Goal: Transaction & Acquisition: Book appointment/travel/reservation

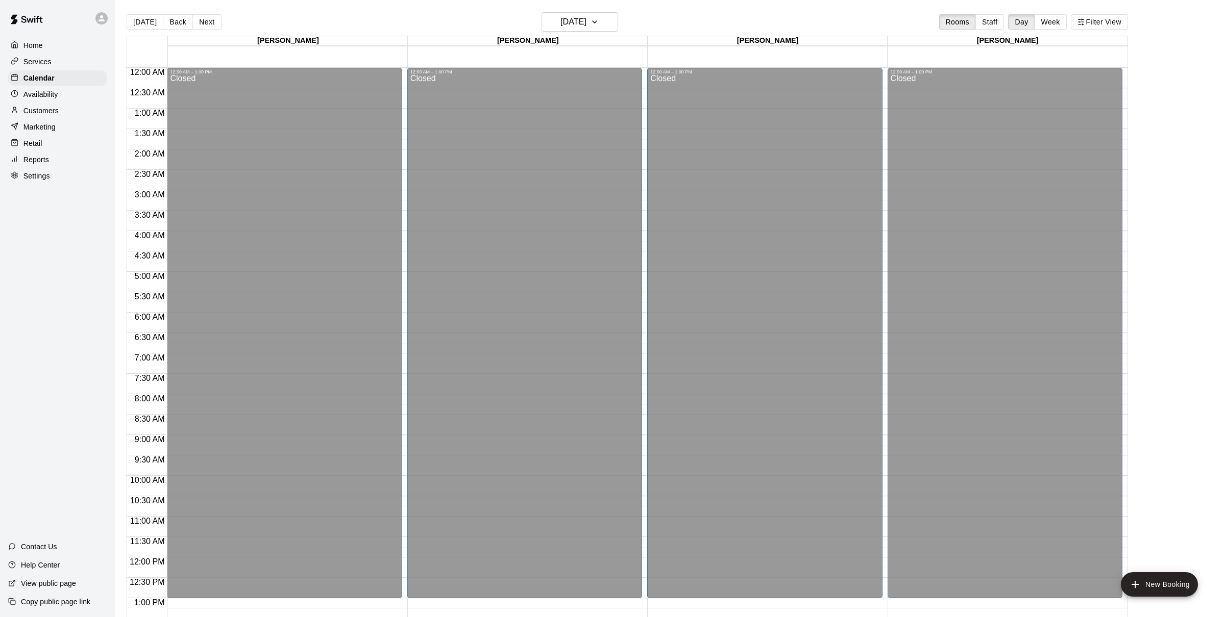
scroll to position [410, 0]
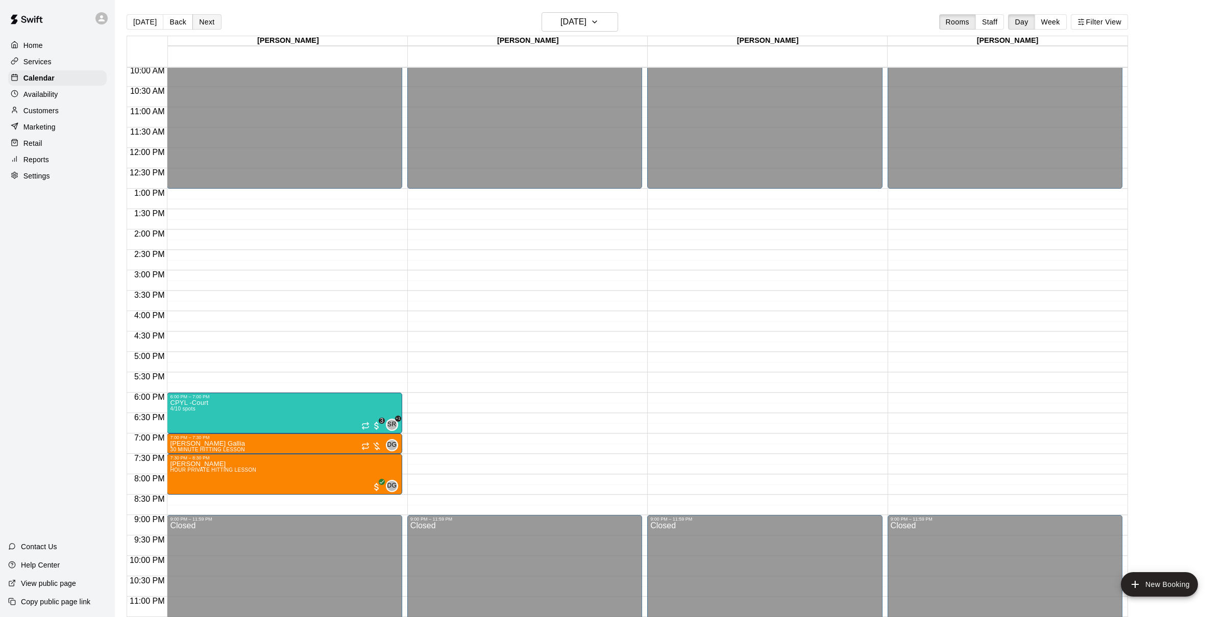
click at [205, 21] on button "Next" at bounding box center [206, 21] width 29 height 15
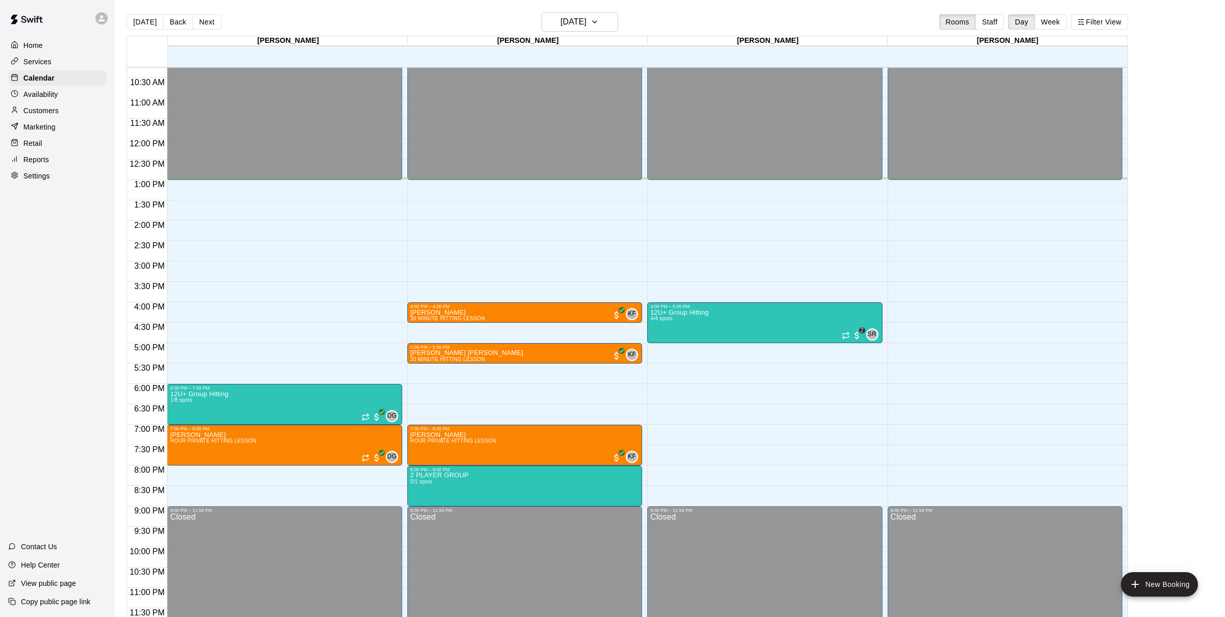
scroll to position [412, 0]
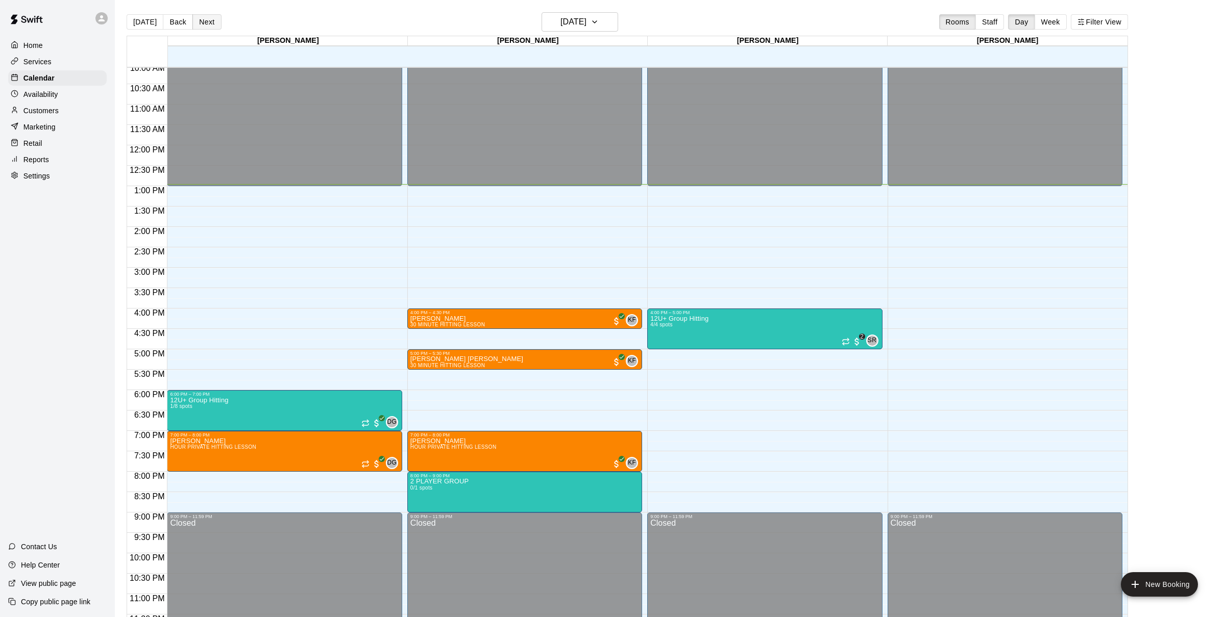
click at [213, 27] on button "Next" at bounding box center [206, 21] width 29 height 15
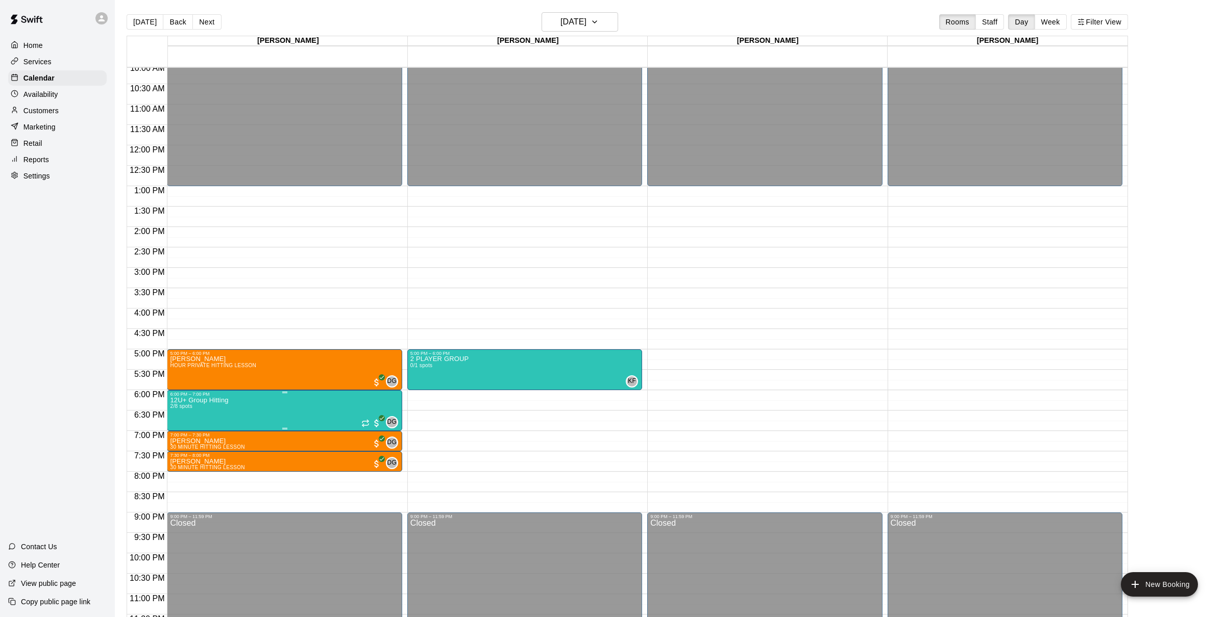
click at [176, 435] on img "edit" at bounding box center [182, 432] width 12 height 12
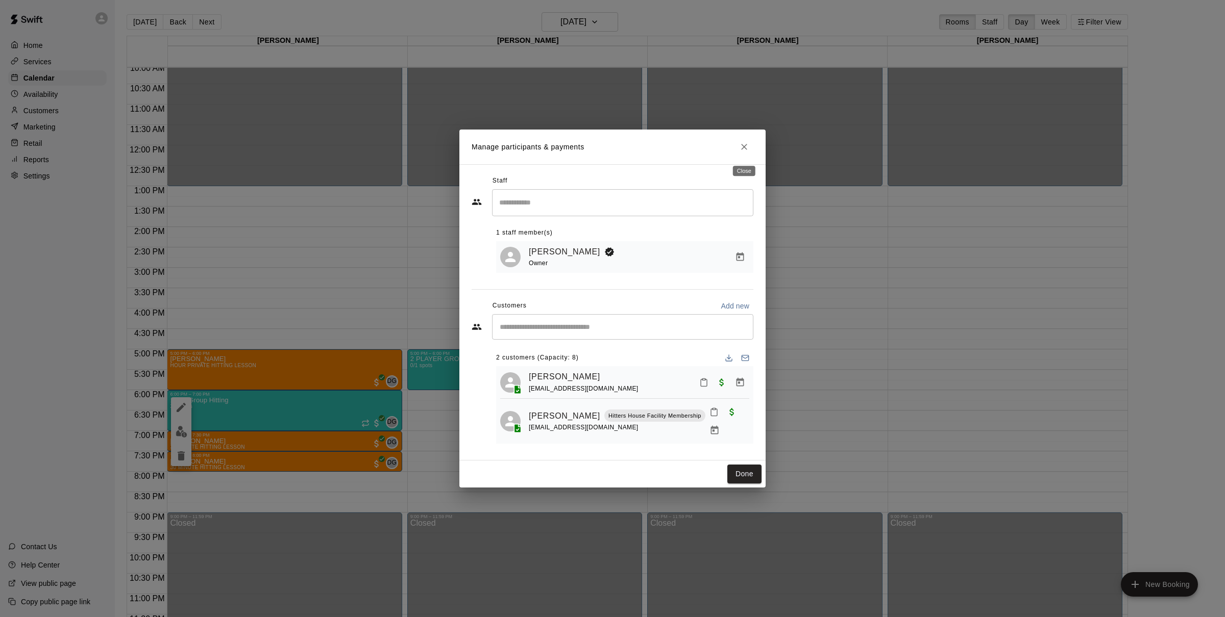
click at [742, 142] on button "Close" at bounding box center [744, 147] width 18 height 18
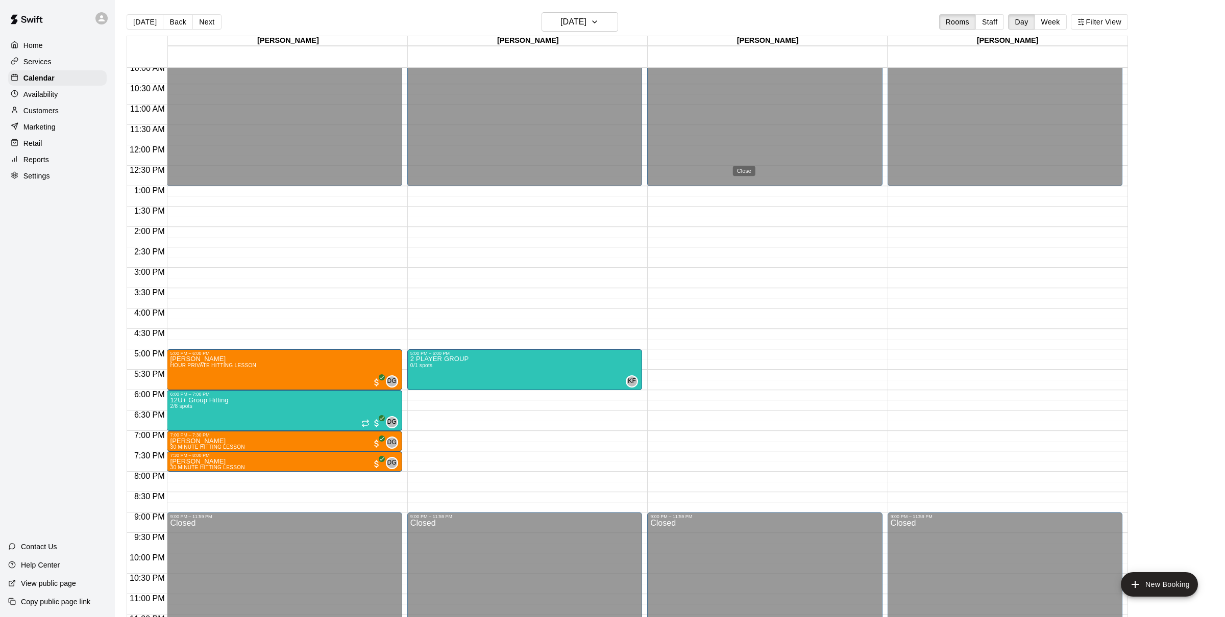
click at [179, 24] on button "Back" at bounding box center [178, 21] width 30 height 15
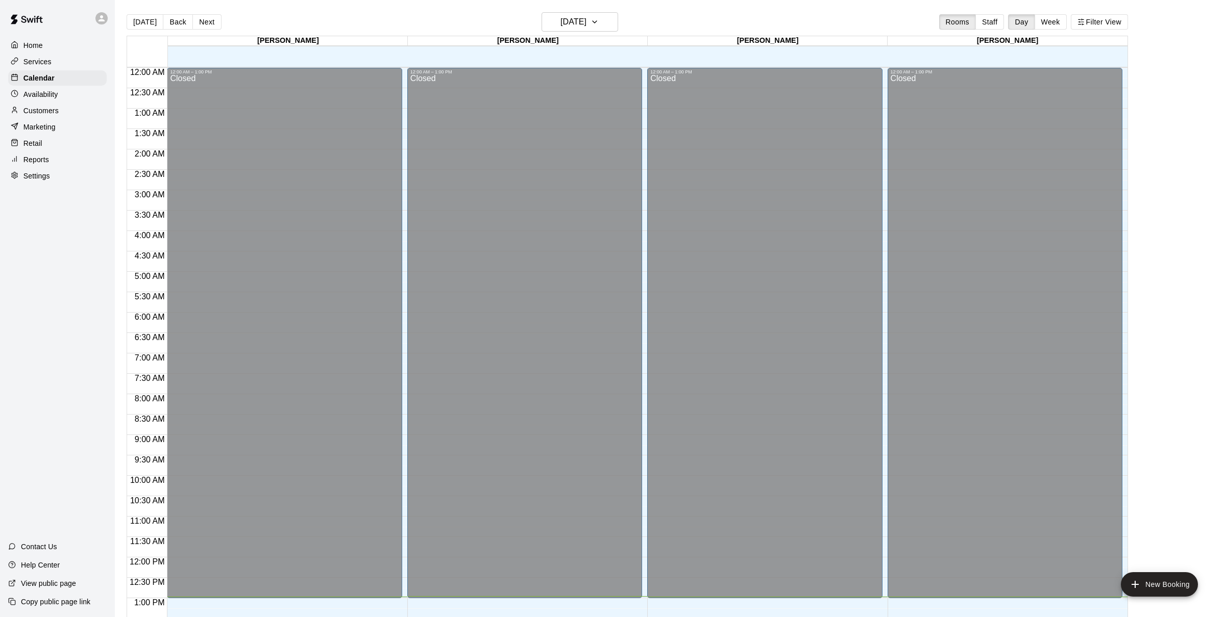
scroll to position [388, 0]
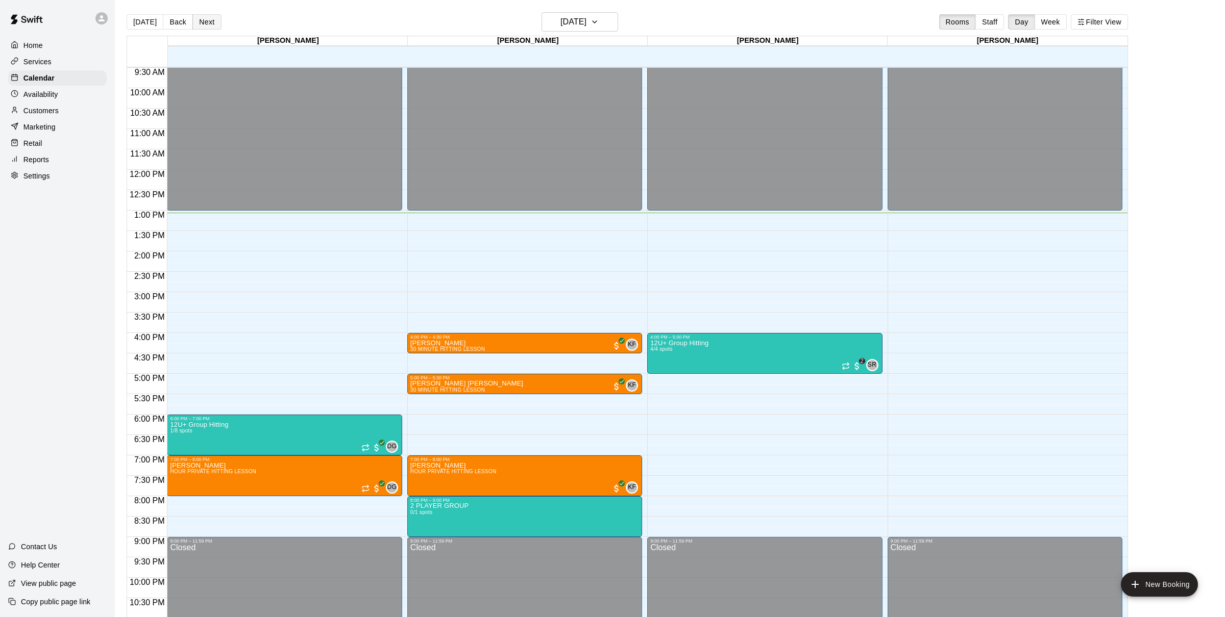
click at [213, 21] on button "Next" at bounding box center [206, 21] width 29 height 15
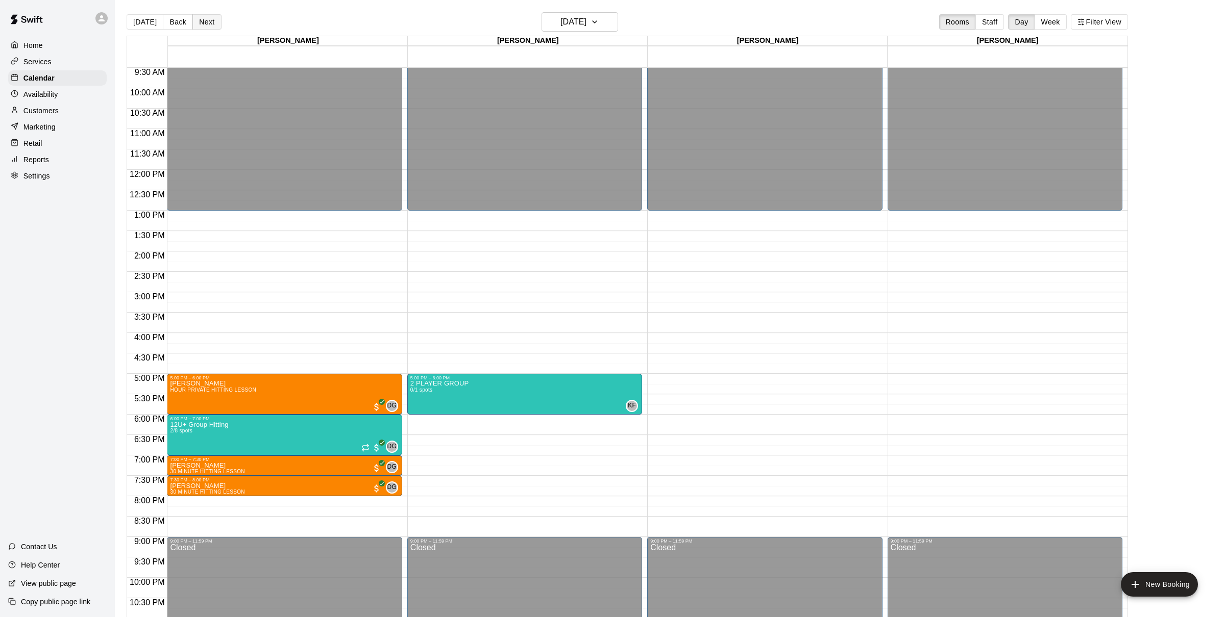
click at [213, 21] on button "Next" at bounding box center [206, 21] width 29 height 15
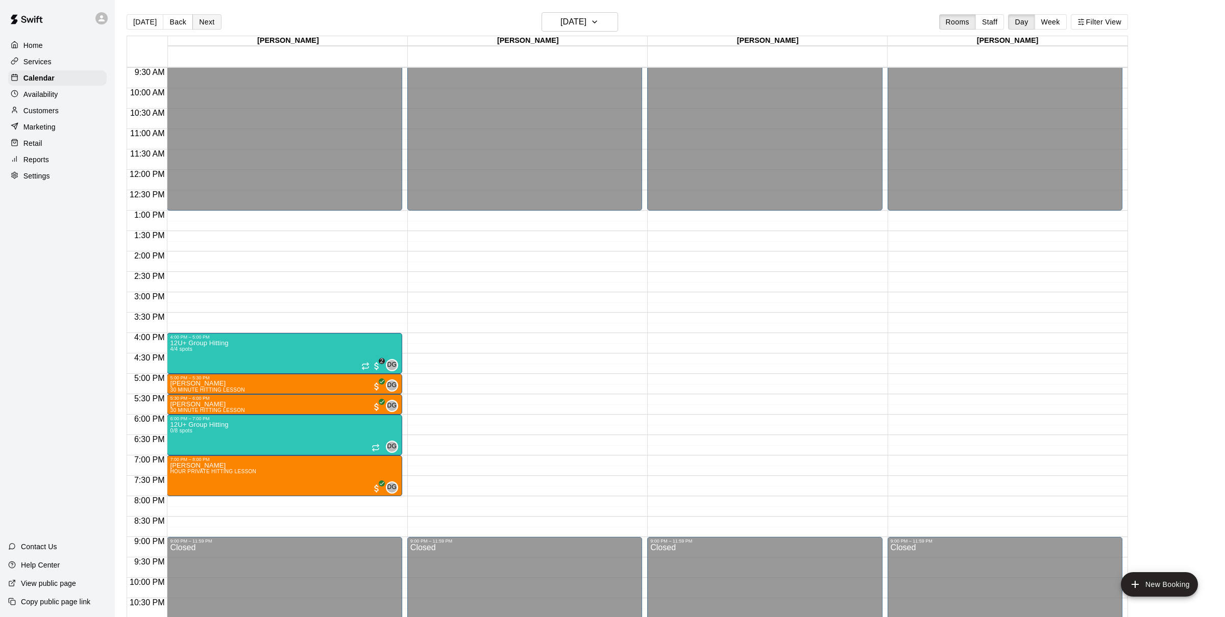
click at [213, 21] on button "Next" at bounding box center [206, 21] width 29 height 15
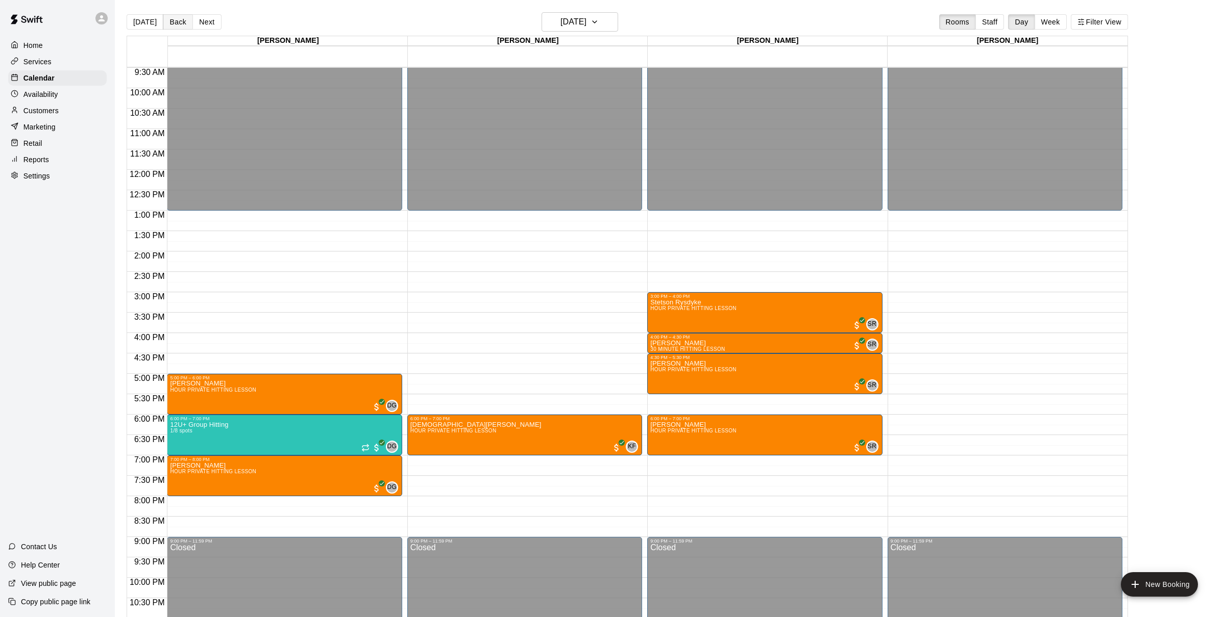
click at [184, 14] on button "Back" at bounding box center [178, 21] width 30 height 15
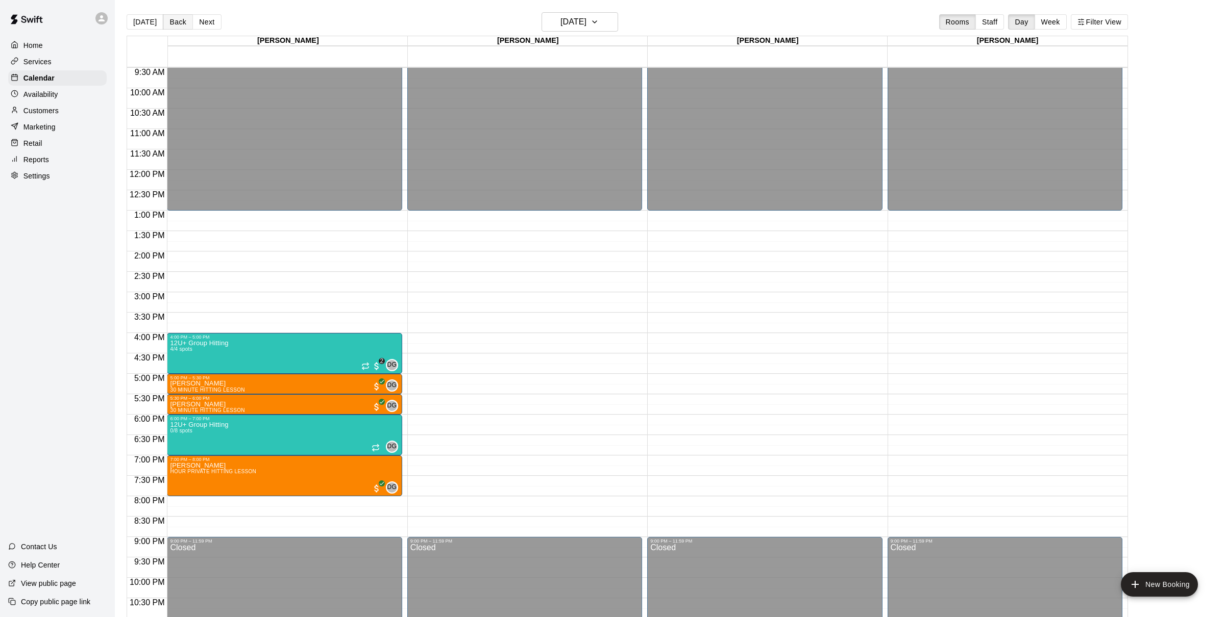
click at [184, 14] on button "Back" at bounding box center [178, 21] width 30 height 15
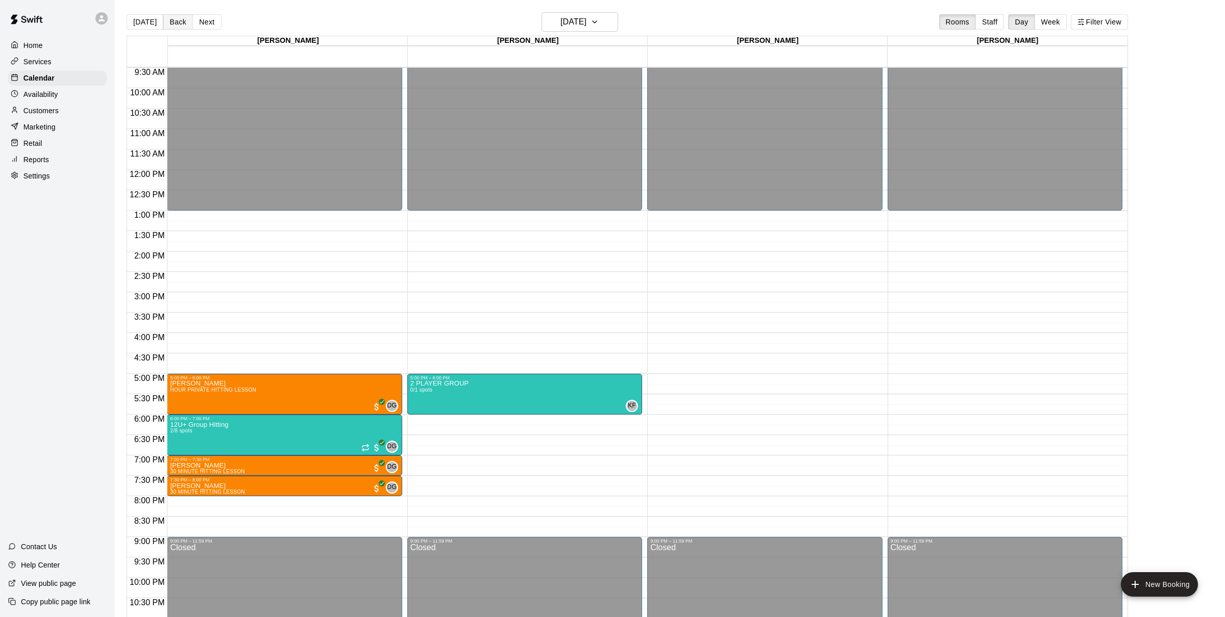
click at [184, 14] on button "Back" at bounding box center [178, 21] width 30 height 15
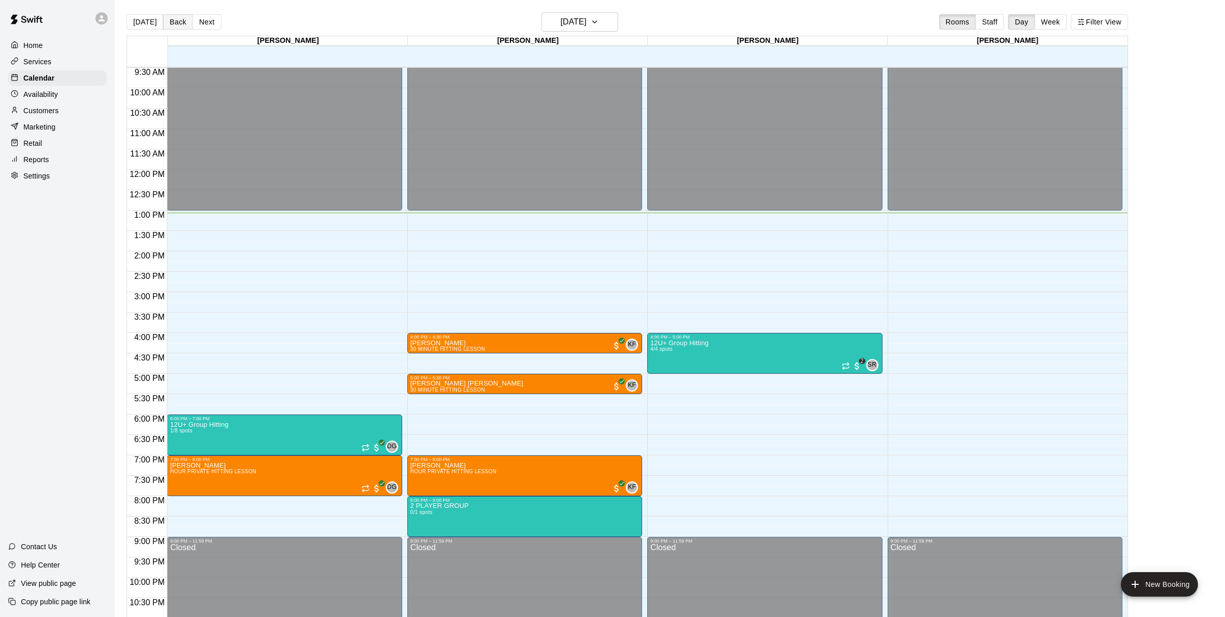
click at [184, 14] on button "Back" at bounding box center [178, 21] width 30 height 15
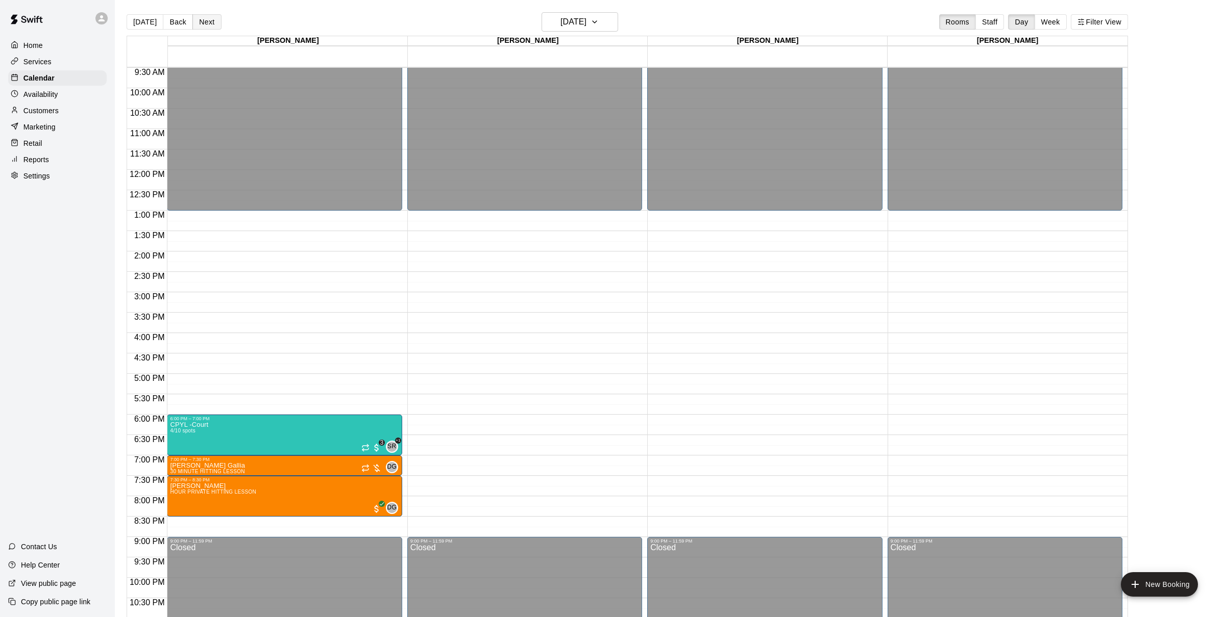
click at [208, 23] on button "Next" at bounding box center [206, 21] width 29 height 15
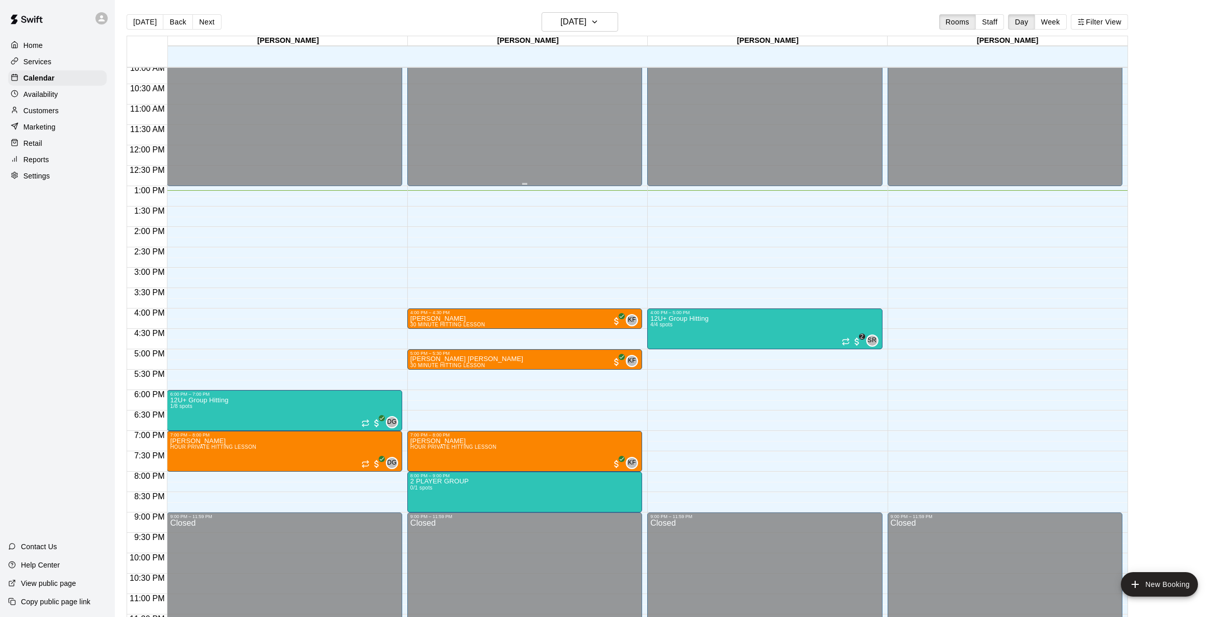
scroll to position [409, 0]
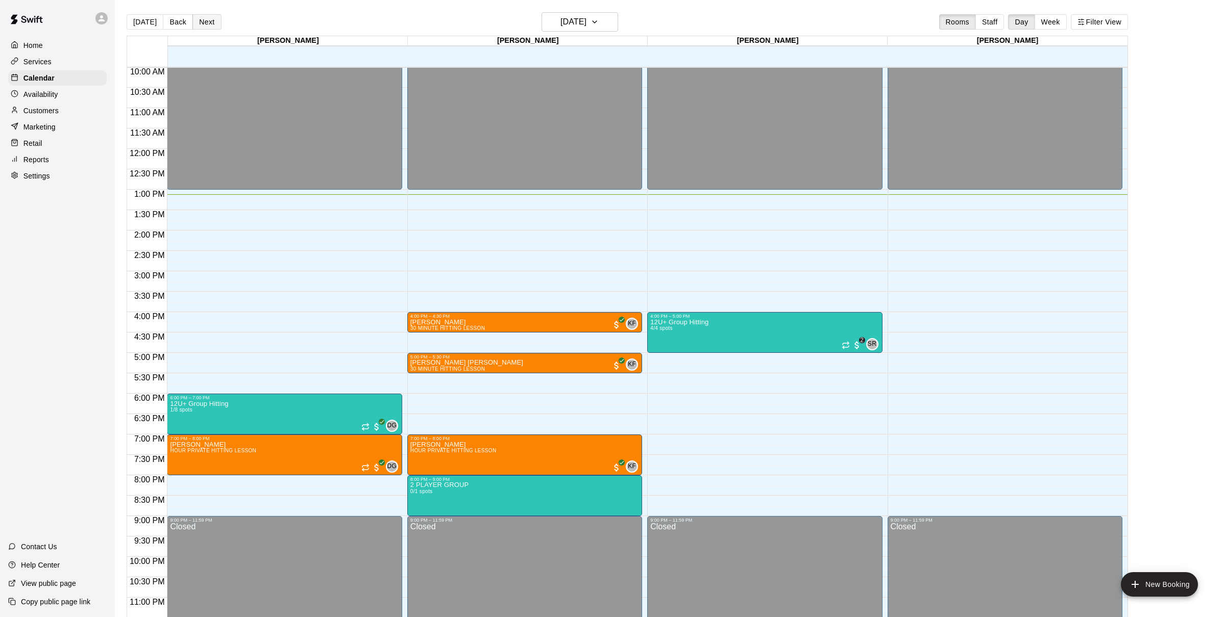
click at [198, 16] on button "Next" at bounding box center [206, 21] width 29 height 15
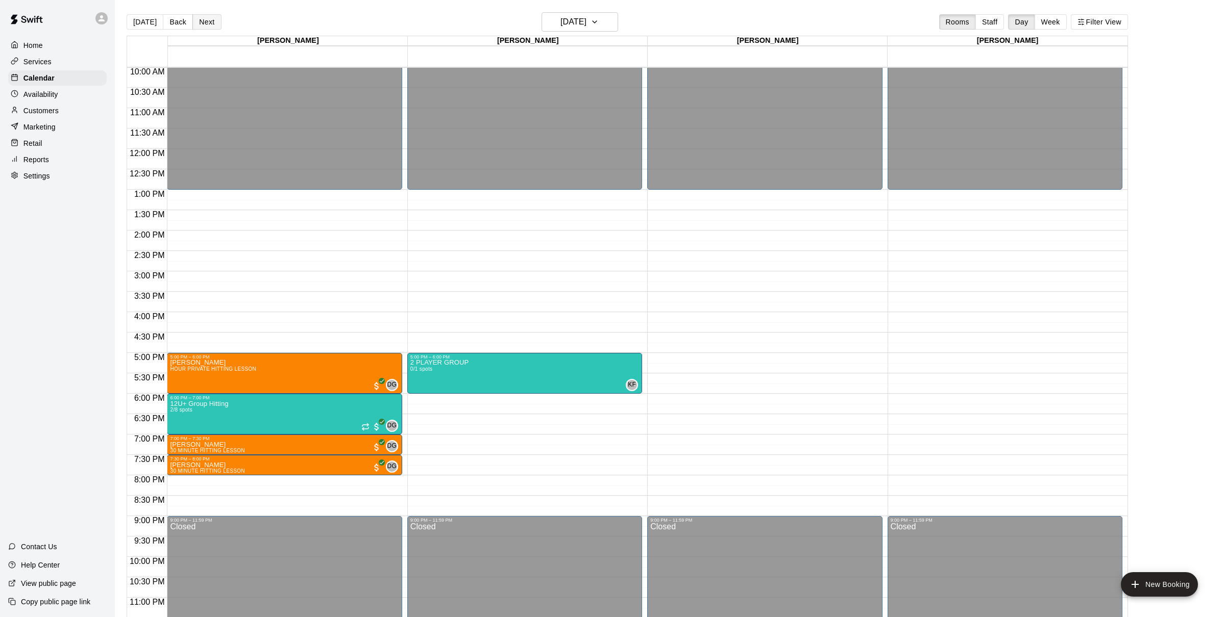
click at [198, 16] on button "Next" at bounding box center [206, 21] width 29 height 15
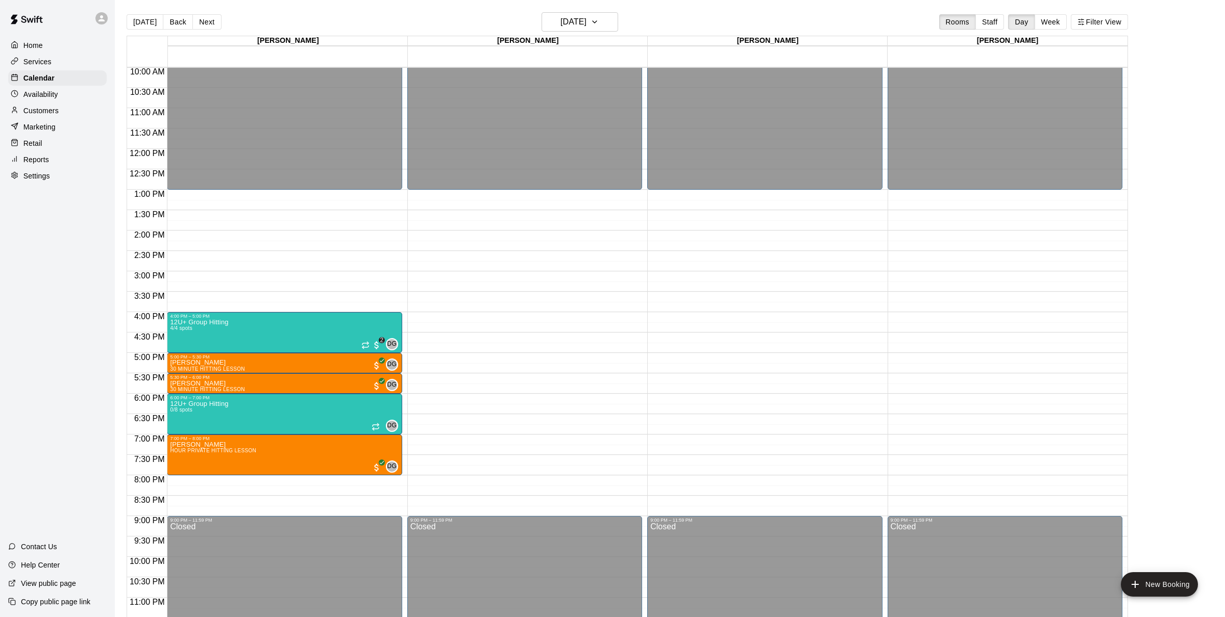
click at [204, 12] on div "Today Back Next Thursday Sep 18 Rooms Staff Day Week Filter View" at bounding box center [627, 23] width 1001 height 23
click at [202, 26] on button "Next" at bounding box center [206, 21] width 29 height 15
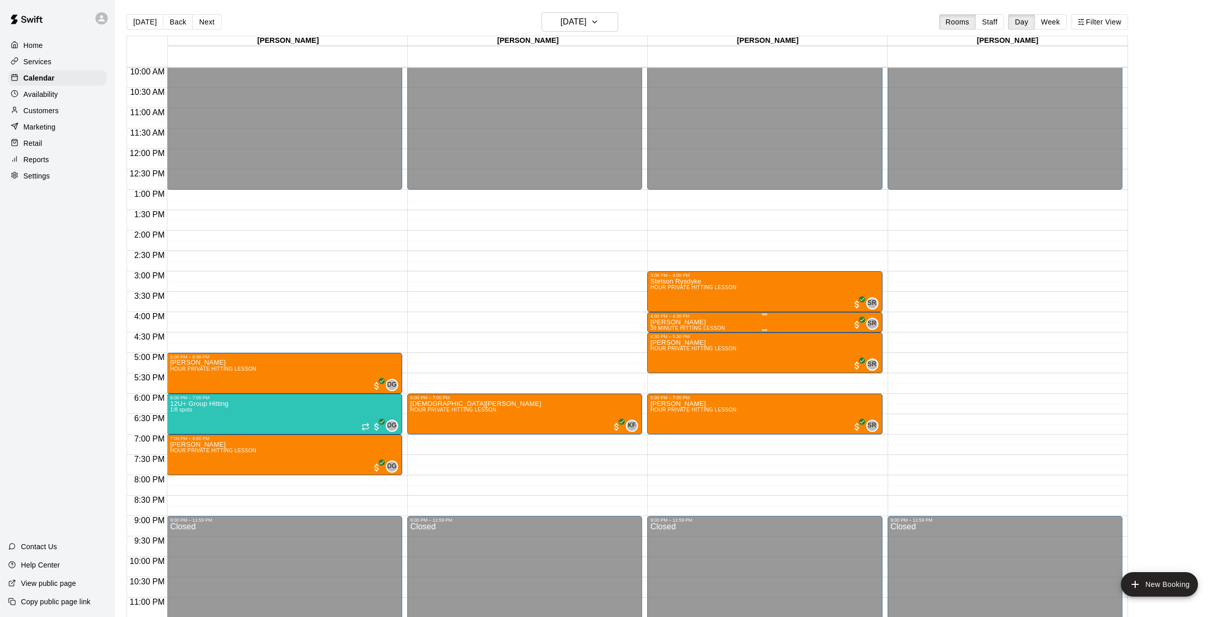
click at [710, 323] on div "Cutter Hernandez 30 MINUTE HITTING LESSON" at bounding box center [687, 627] width 74 height 617
click at [710, 323] on div at bounding box center [612, 308] width 1225 height 617
click at [172, 11] on main "Today Back Next Friday Sep 19 Rooms Staff Day Week Filter View Dustin 19 Fri Ky…" at bounding box center [670, 317] width 1110 height 634
click at [172, 18] on button "Back" at bounding box center [178, 21] width 30 height 15
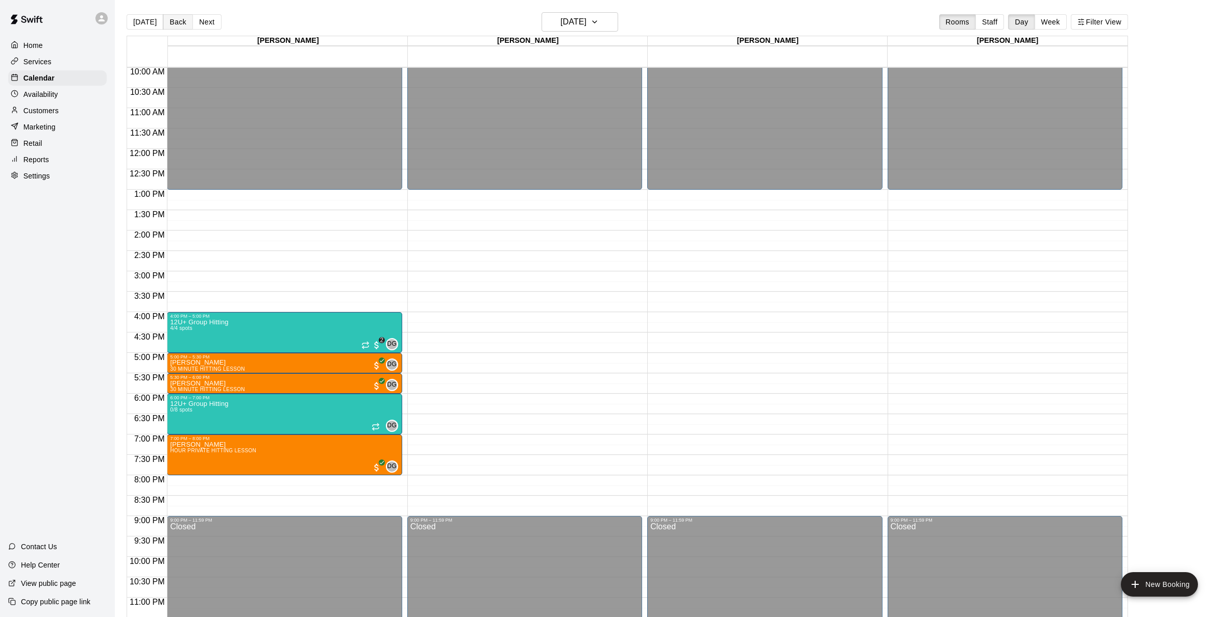
click at [172, 18] on button "Back" at bounding box center [178, 21] width 30 height 15
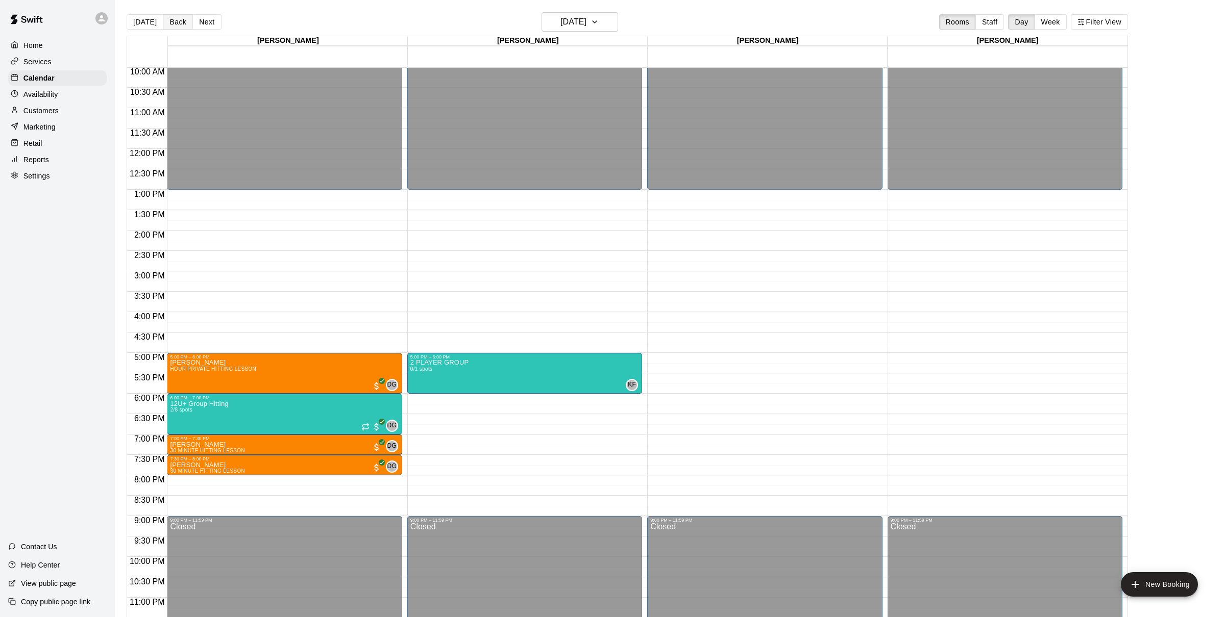
click at [172, 18] on button "Back" at bounding box center [178, 21] width 30 height 15
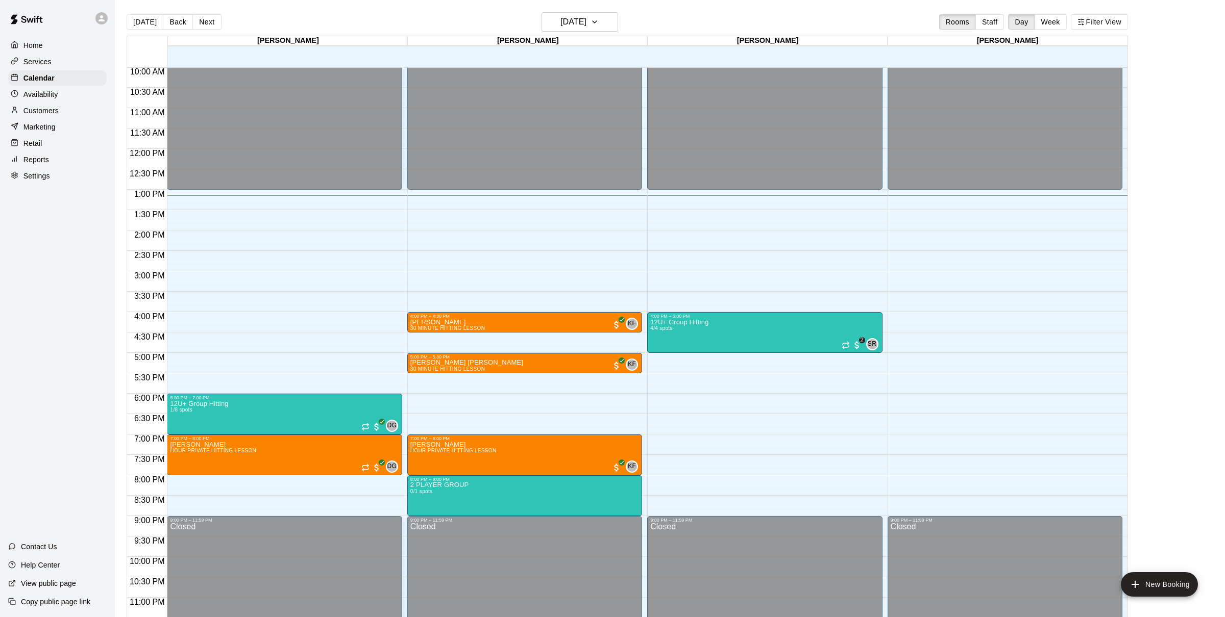
click at [228, 480] on div "12:00 AM – 1:00 PM Closed 6:00 PM – 7:00 PM 12U+ Group Hitting 1/8 spots DG 0 7…" at bounding box center [284, 149] width 235 height 980
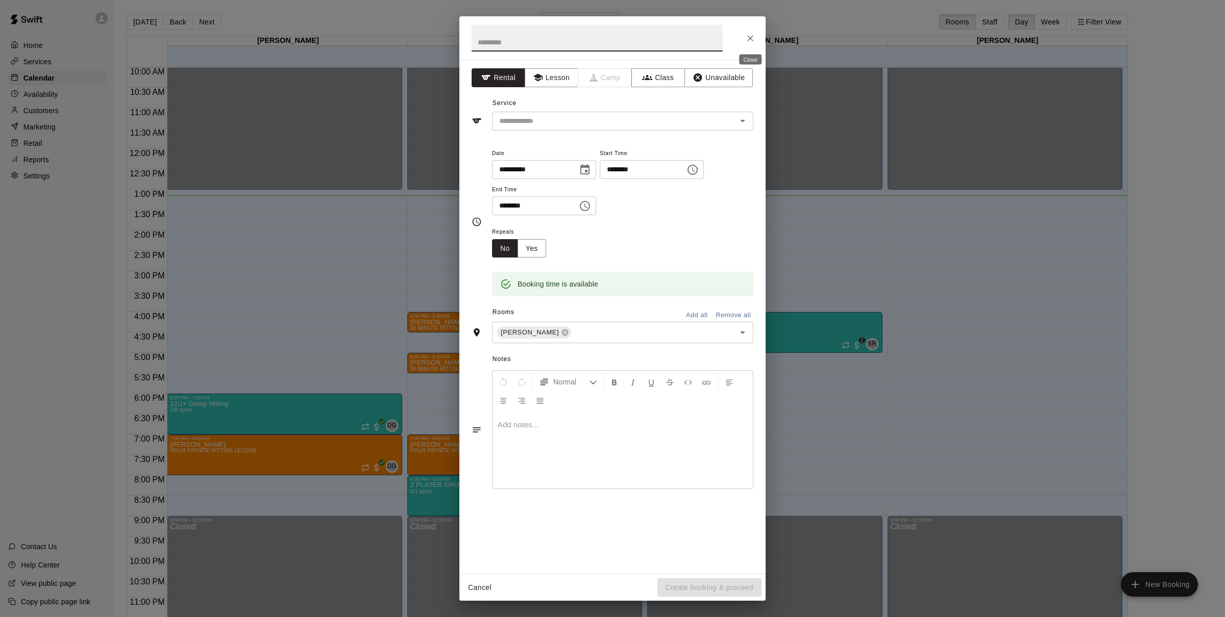
click at [757, 36] on button "Close" at bounding box center [750, 38] width 18 height 18
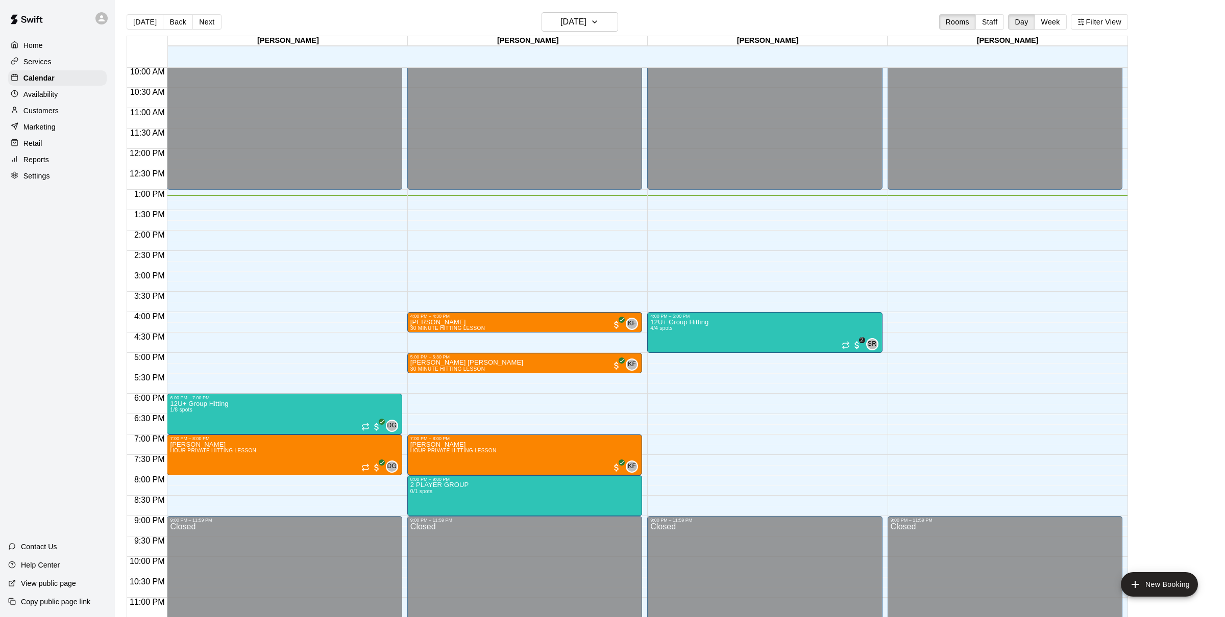
click at [757, 36] on div "Dustin 16 Tue Kyle 16 Tue Steven 16 Tue Chris 16 Tue 12:00 AM 12:30 AM 1:00 AM …" at bounding box center [627, 333] width 1001 height 594
click at [250, 480] on div "12:00 AM – 1:00 PM Closed 6:00 PM – 7:00 PM 12U+ Group Hitting 1/8 spots DG 0 7…" at bounding box center [284, 149] width 235 height 980
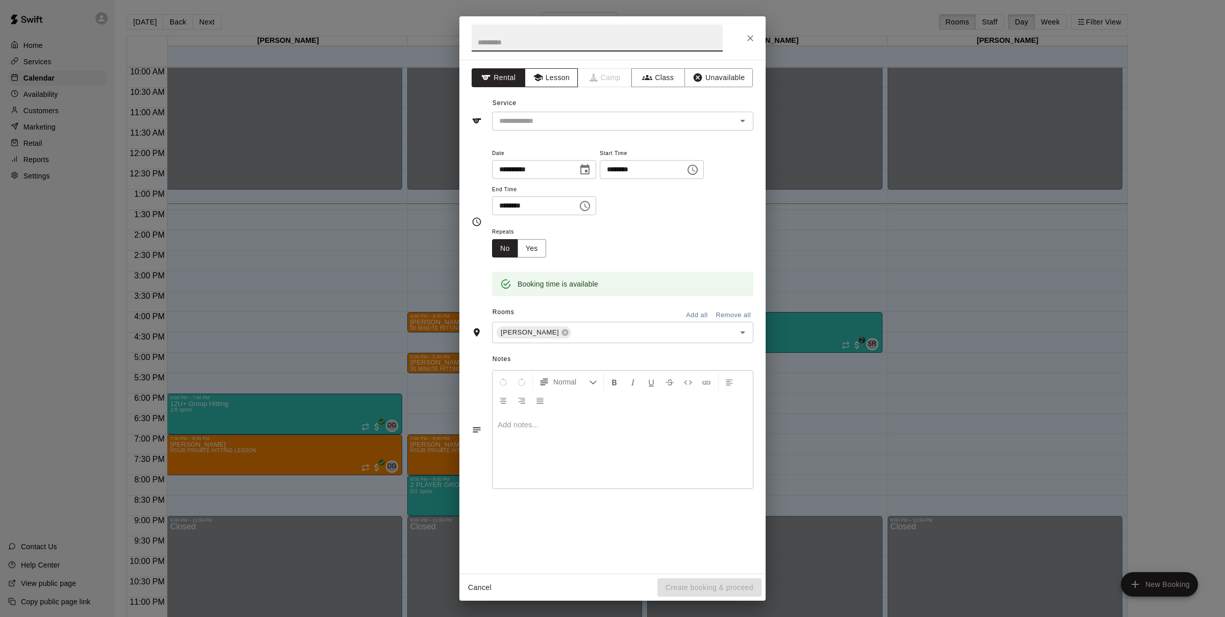
click at [555, 73] on button "Lesson" at bounding box center [552, 77] width 54 height 19
click at [565, 117] on input "text" at bounding box center [607, 121] width 225 height 13
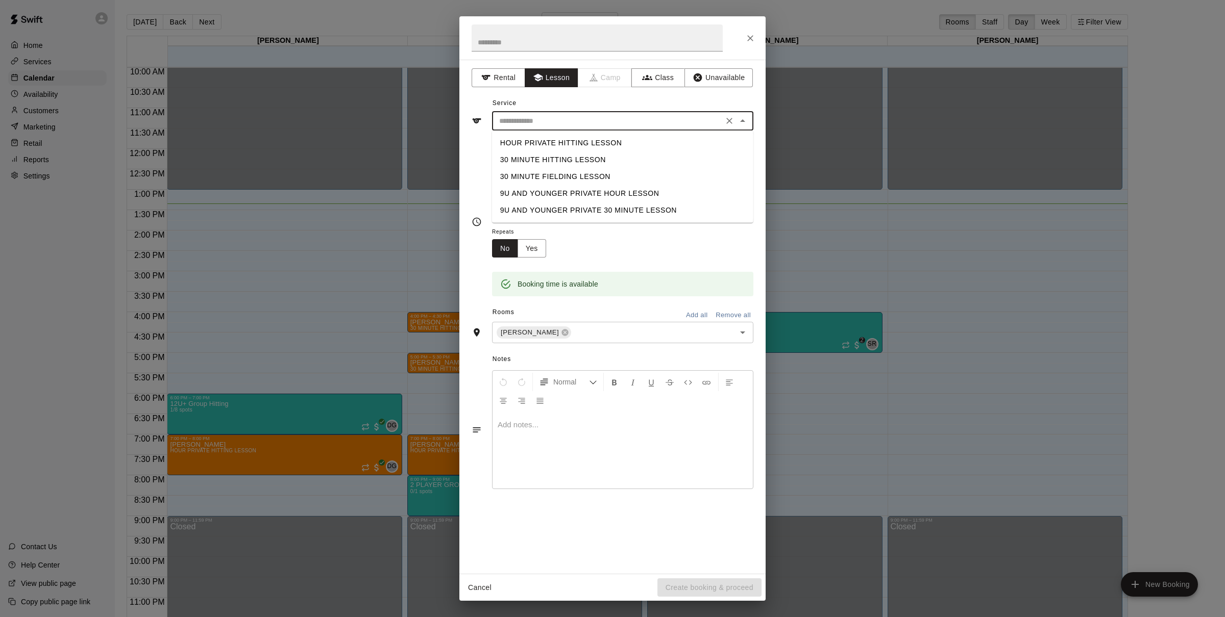
click at [569, 132] on ul "HOUR PRIVATE HITTING LESSON 30 MINUTE HITTING LESSON 30 MINUTE FIELDING LESSON …" at bounding box center [622, 177] width 261 height 92
click at [568, 142] on li "HOUR PRIVATE HITTING LESSON" at bounding box center [622, 143] width 261 height 17
type input "**********"
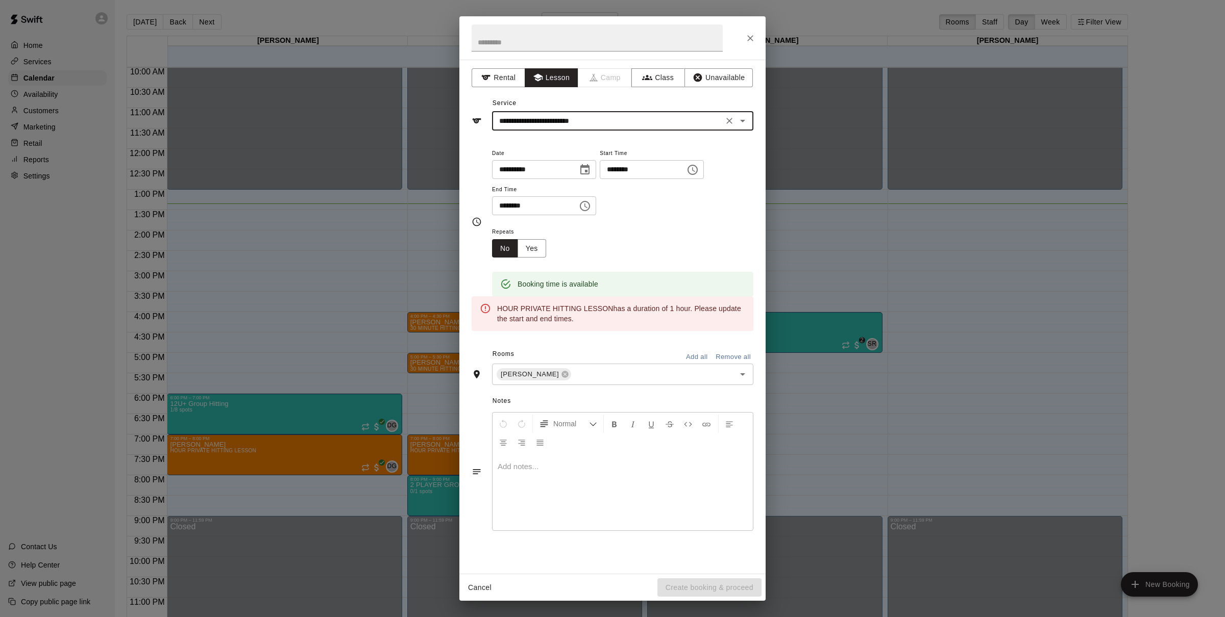
click at [503, 209] on input "********" at bounding box center [531, 205] width 79 height 19
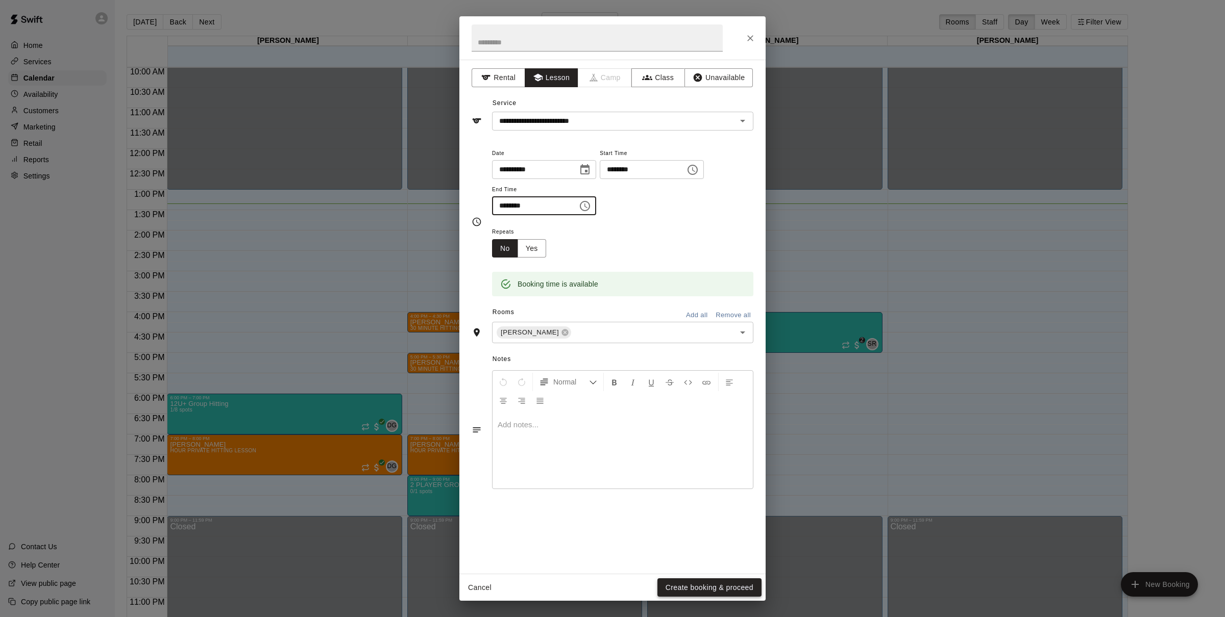
type input "********"
click at [727, 586] on button "Create booking & proceed" at bounding box center [709, 588] width 104 height 19
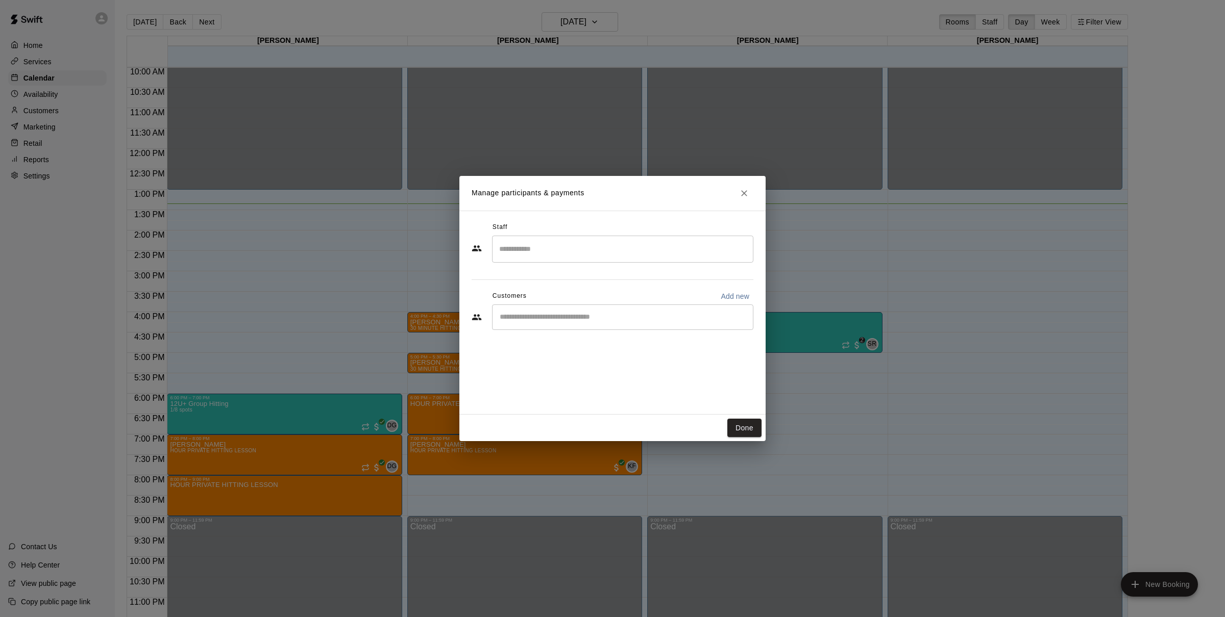
click at [548, 252] on input "Search staff" at bounding box center [622, 249] width 252 height 18
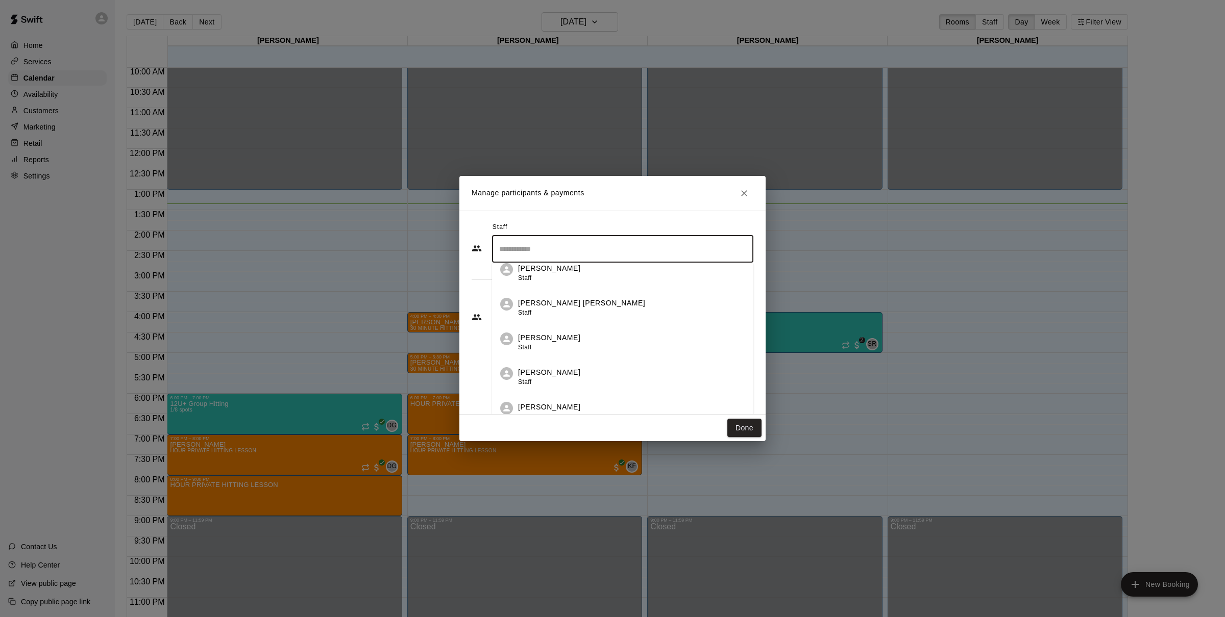
scroll to position [46, 0]
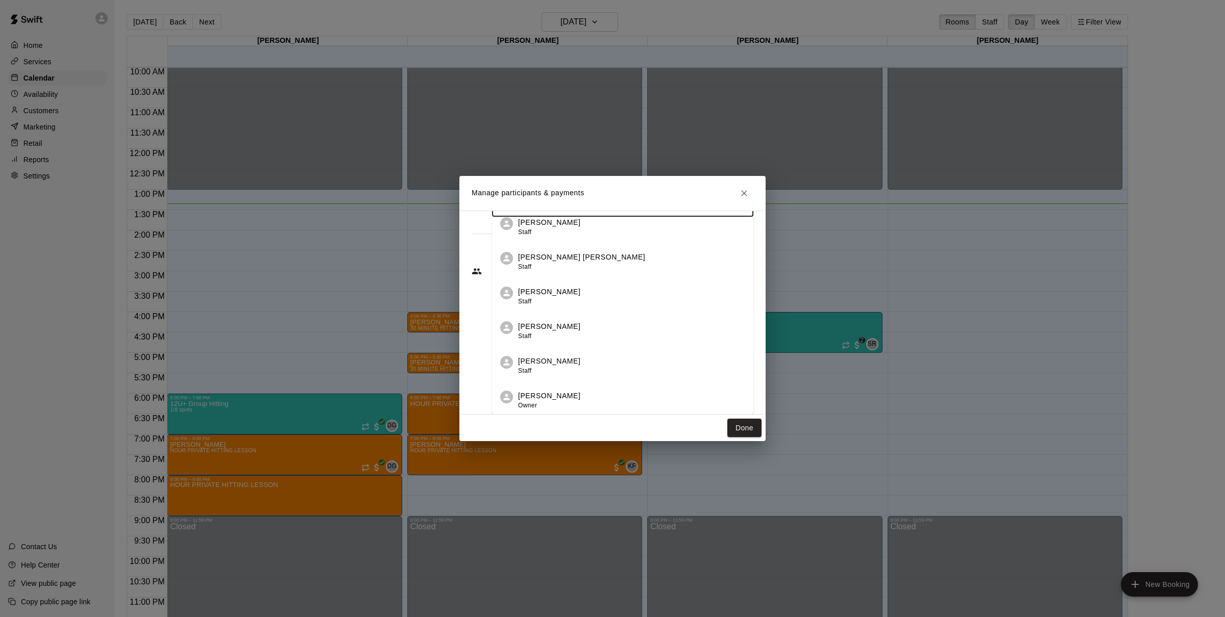
click at [574, 394] on div "Dustin Geiger Owner" at bounding box center [631, 401] width 227 height 20
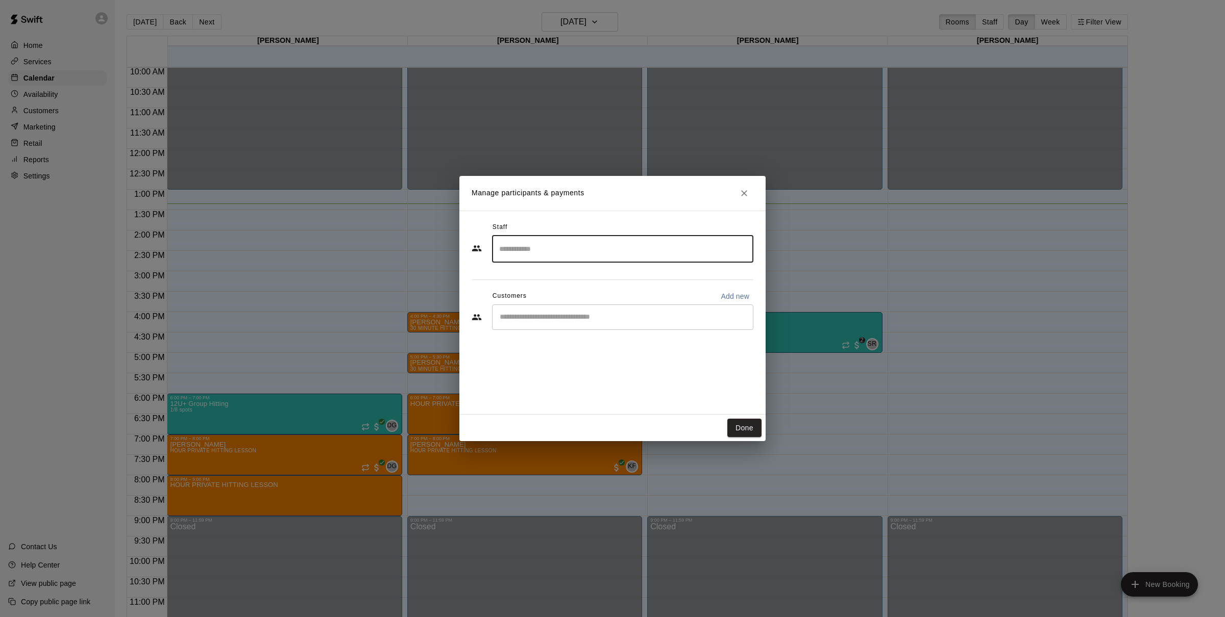
scroll to position [0, 0]
click at [563, 323] on div "​" at bounding box center [622, 318] width 261 height 26
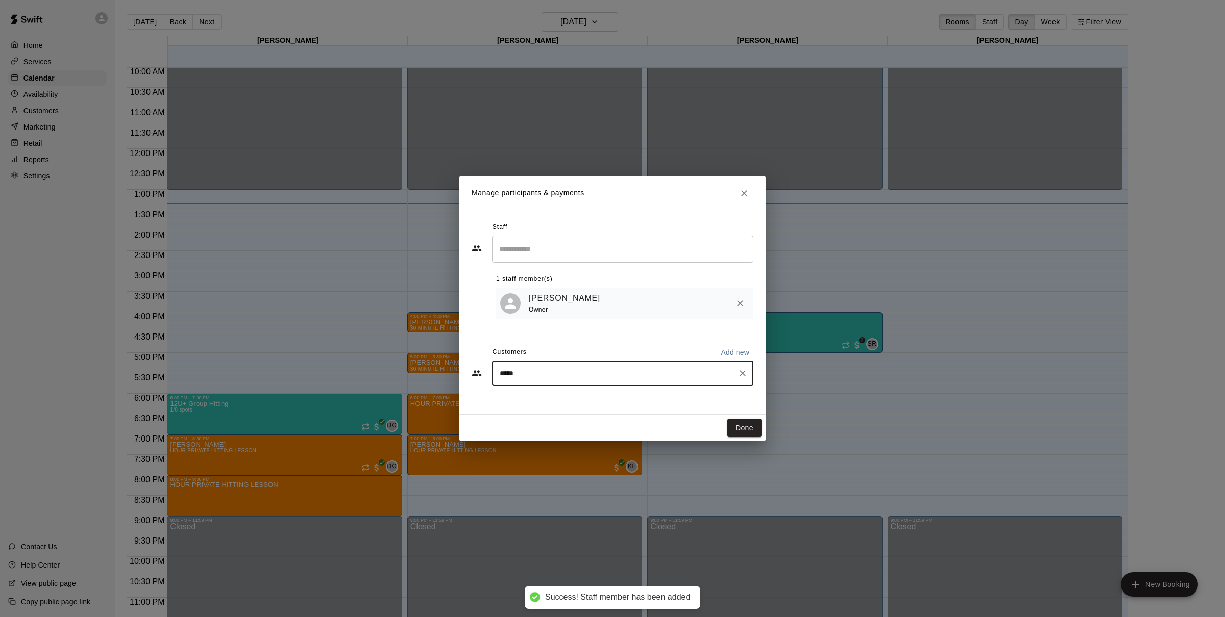
type input "******"
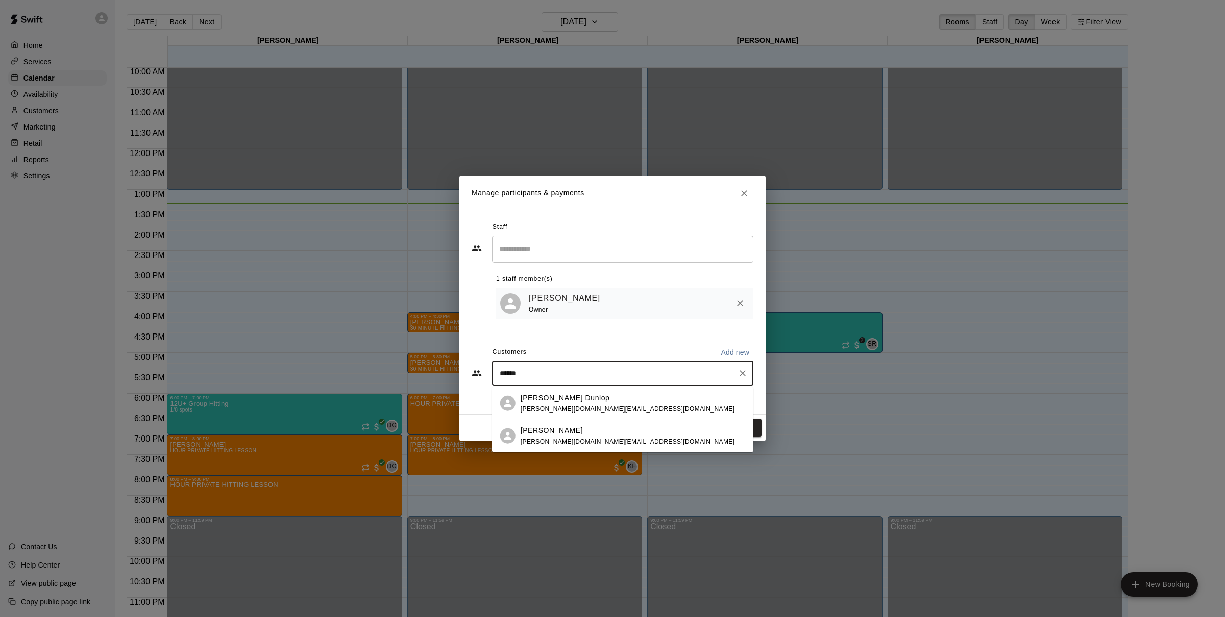
click at [565, 433] on p "Wesley Dunlop" at bounding box center [551, 430] width 62 height 11
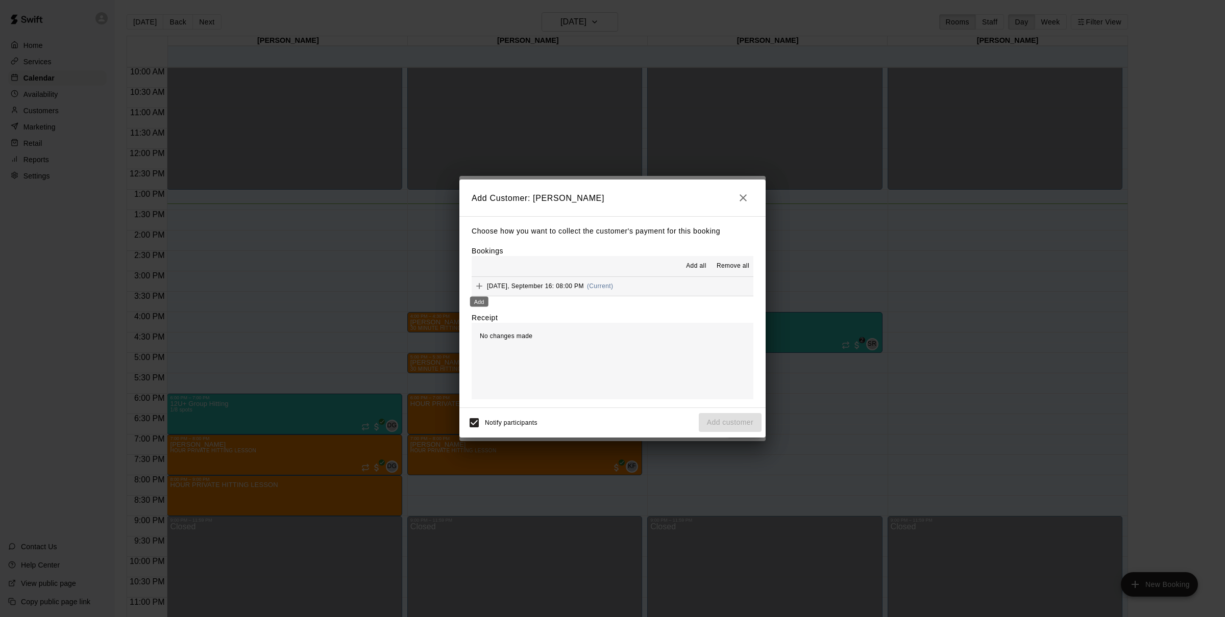
click at [483, 290] on div "Add" at bounding box center [479, 299] width 20 height 18
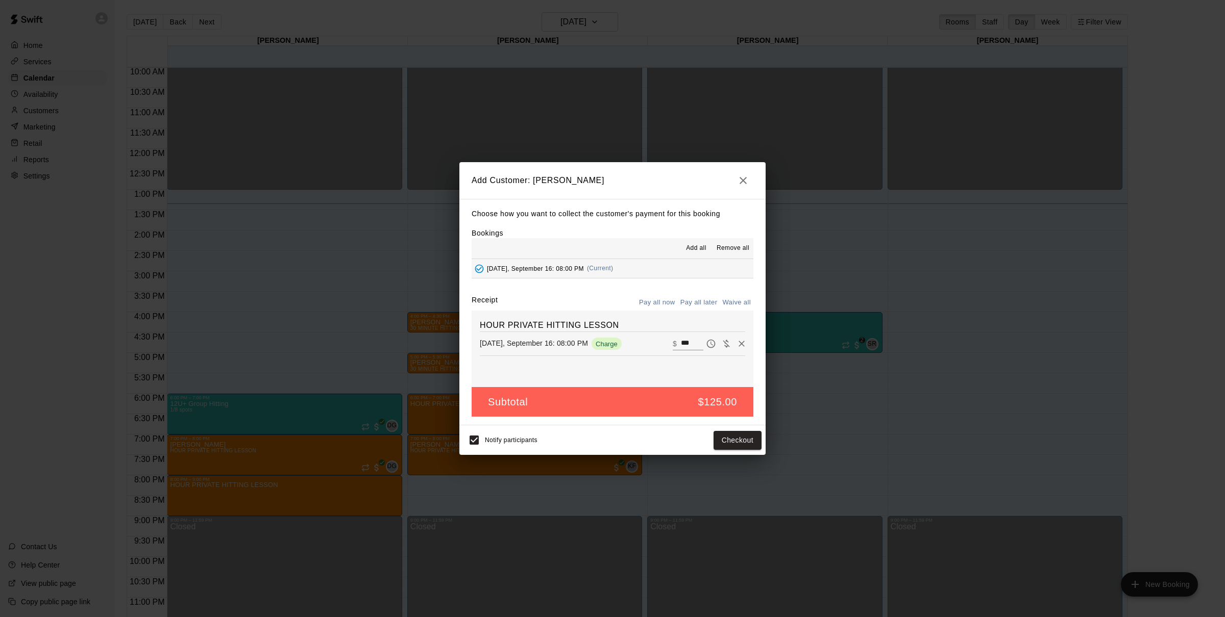
click at [732, 453] on div "Notify participants Checkout" at bounding box center [612, 441] width 306 height 30
click at [736, 442] on button "Checkout" at bounding box center [737, 440] width 48 height 19
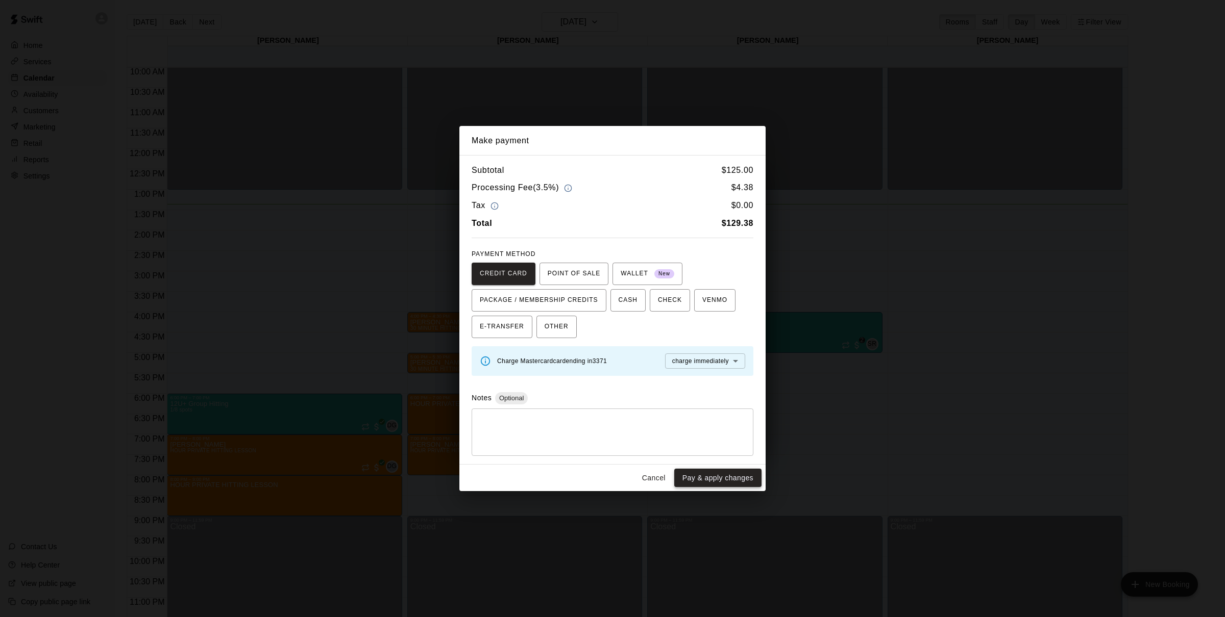
click at [712, 480] on button "Pay & apply changes" at bounding box center [717, 478] width 87 height 19
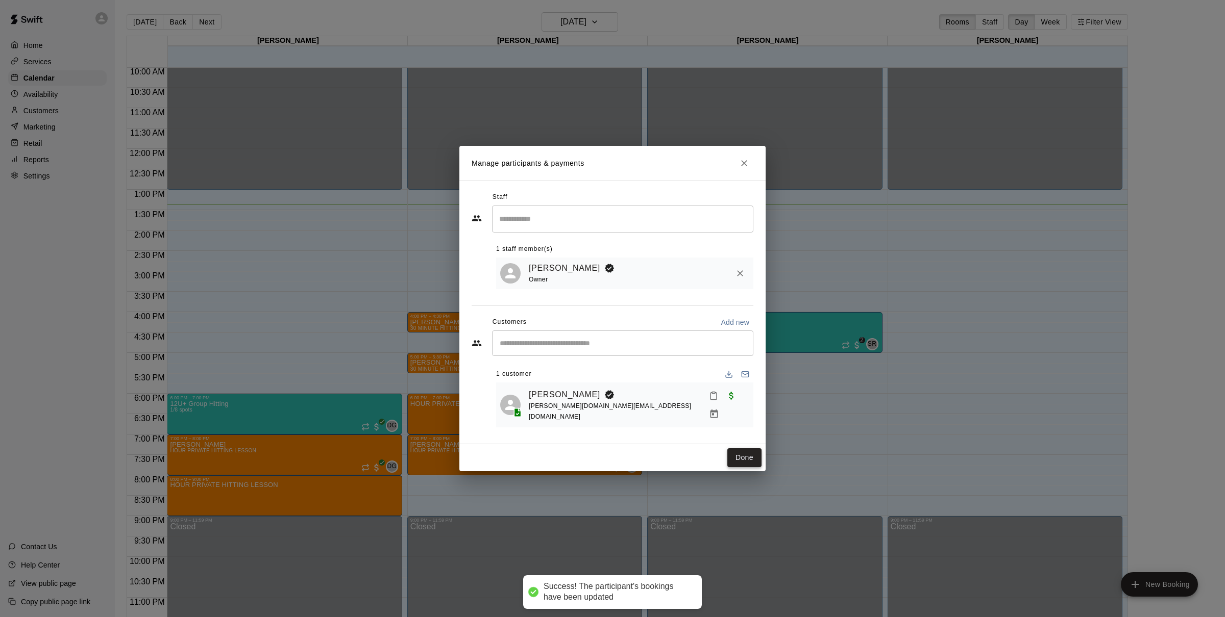
click at [755, 449] on button "Done" at bounding box center [744, 458] width 34 height 19
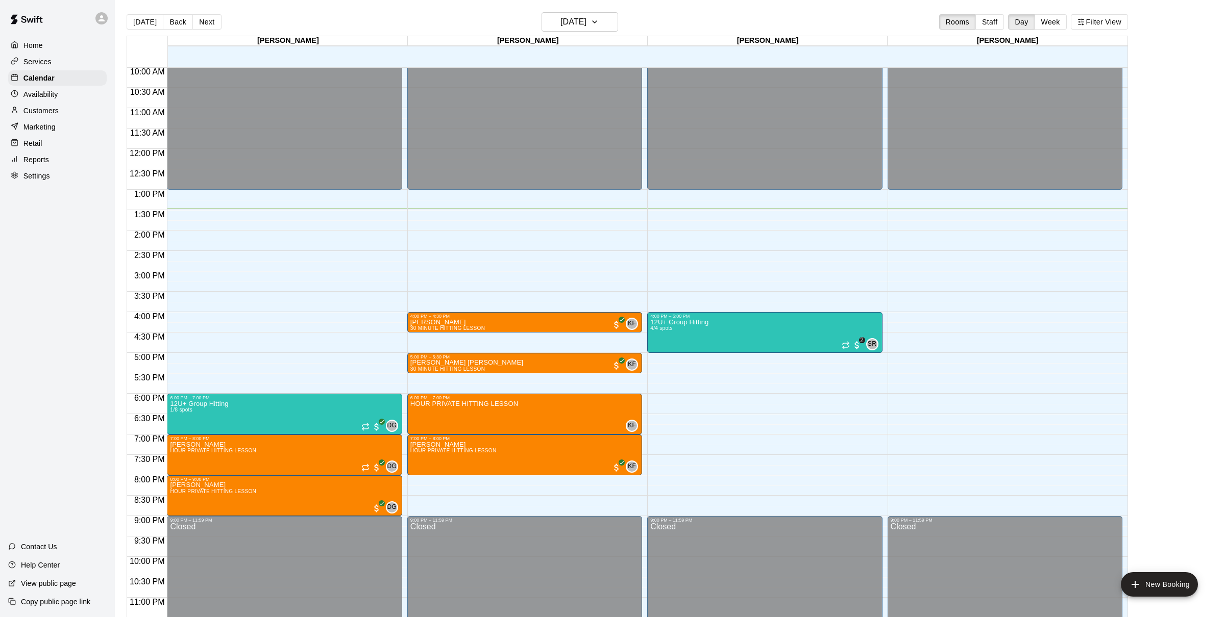
scroll to position [409, 0]
